Goal: Information Seeking & Learning: Check status

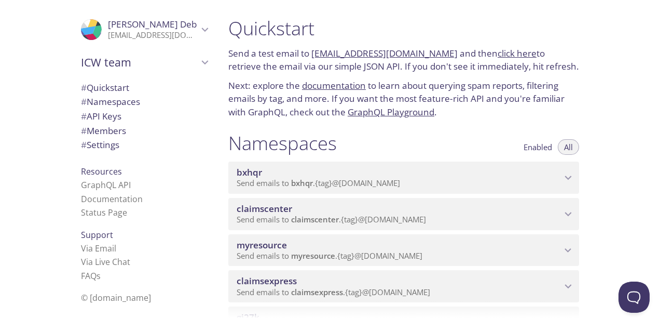
click at [324, 279] on span "claimsexpress" at bounding box center [399, 280] width 325 height 11
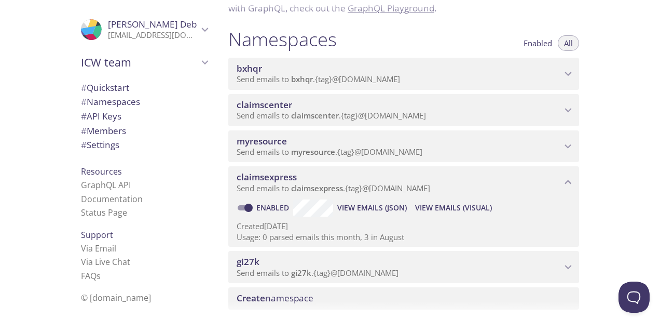
click at [452, 210] on span "View Emails (Visual)" at bounding box center [453, 207] width 77 height 12
click at [363, 106] on span "claimscenter" at bounding box center [399, 104] width 325 height 11
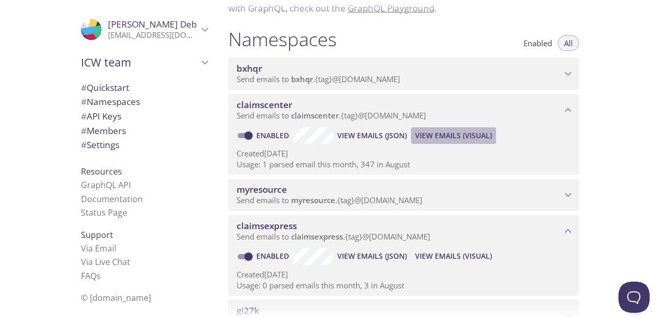
click at [453, 138] on span "View Emails (Visual)" at bounding box center [453, 135] width 77 height 12
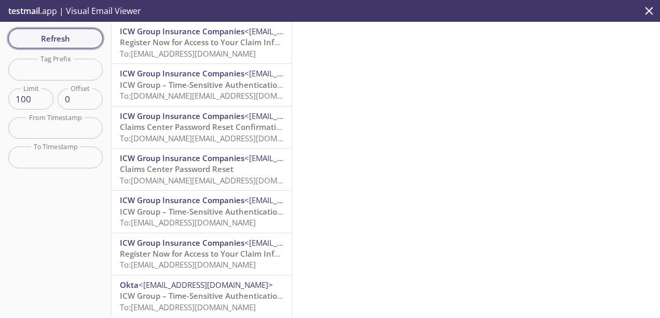
click at [79, 38] on span "Refresh" at bounding box center [56, 38] width 78 height 13
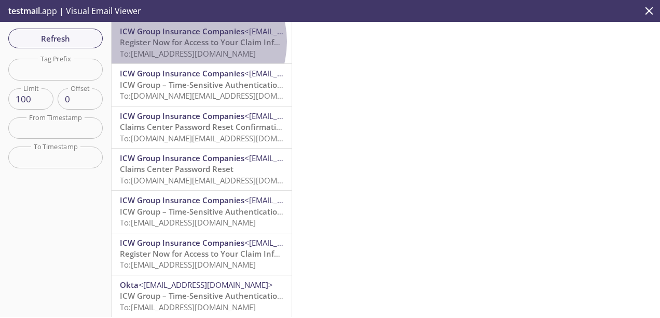
click at [192, 42] on span "Register Now for Access to Your Claim Information" at bounding box center [214, 42] width 189 height 10
